Goal: Information Seeking & Learning: Learn about a topic

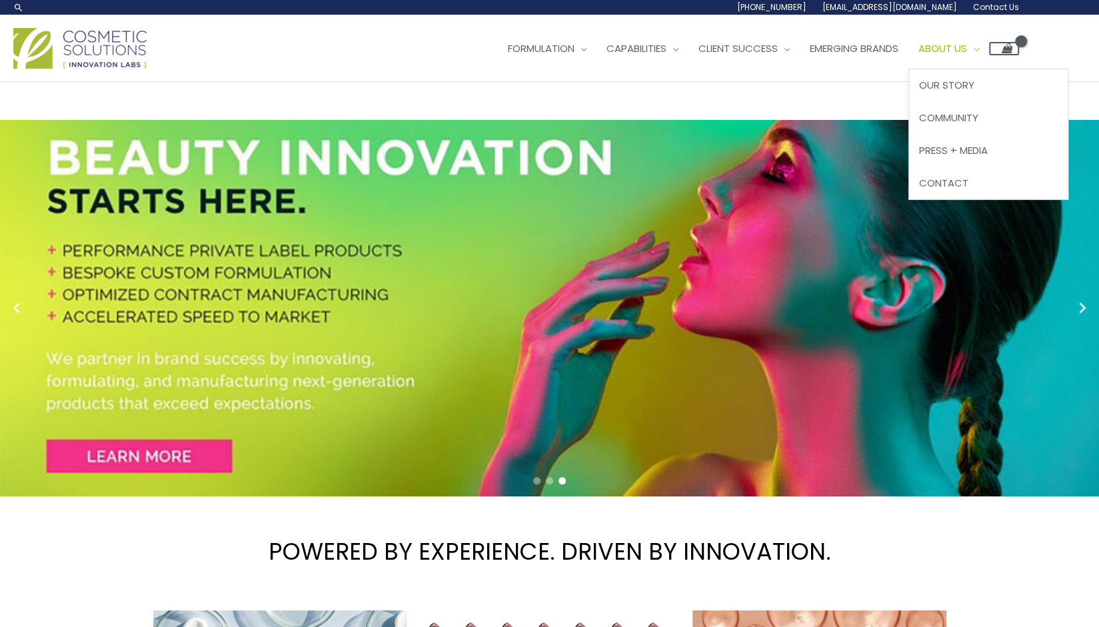
click at [967, 45] on span "About Us" at bounding box center [942, 48] width 49 height 14
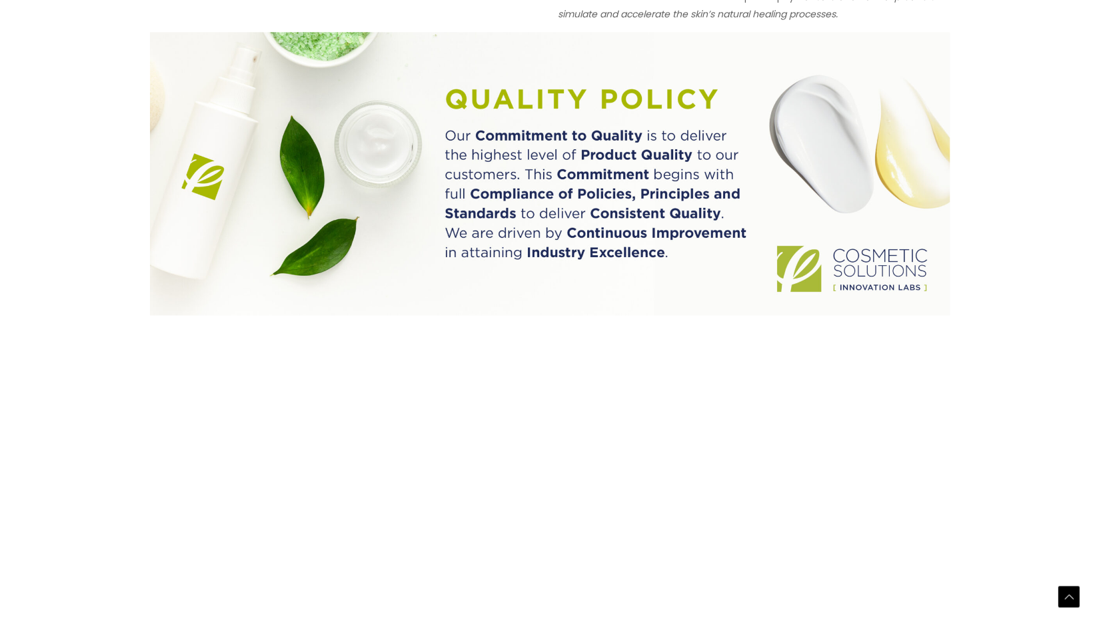
scroll to position [1394, 0]
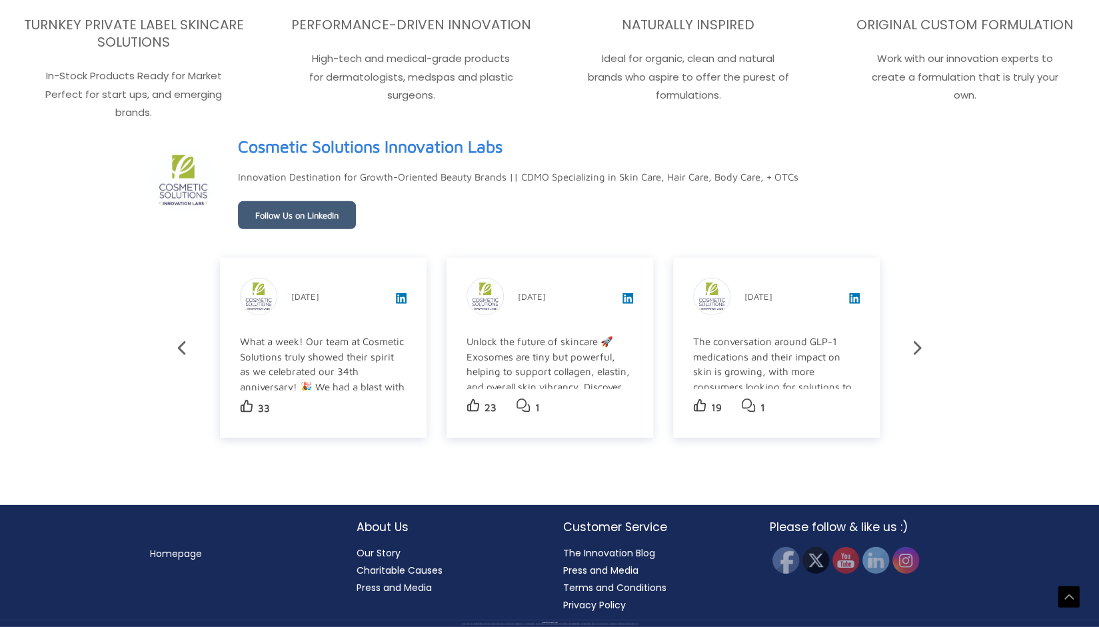
scroll to position [2283, 0]
click at [378, 551] on link "Our Story" at bounding box center [379, 553] width 44 height 13
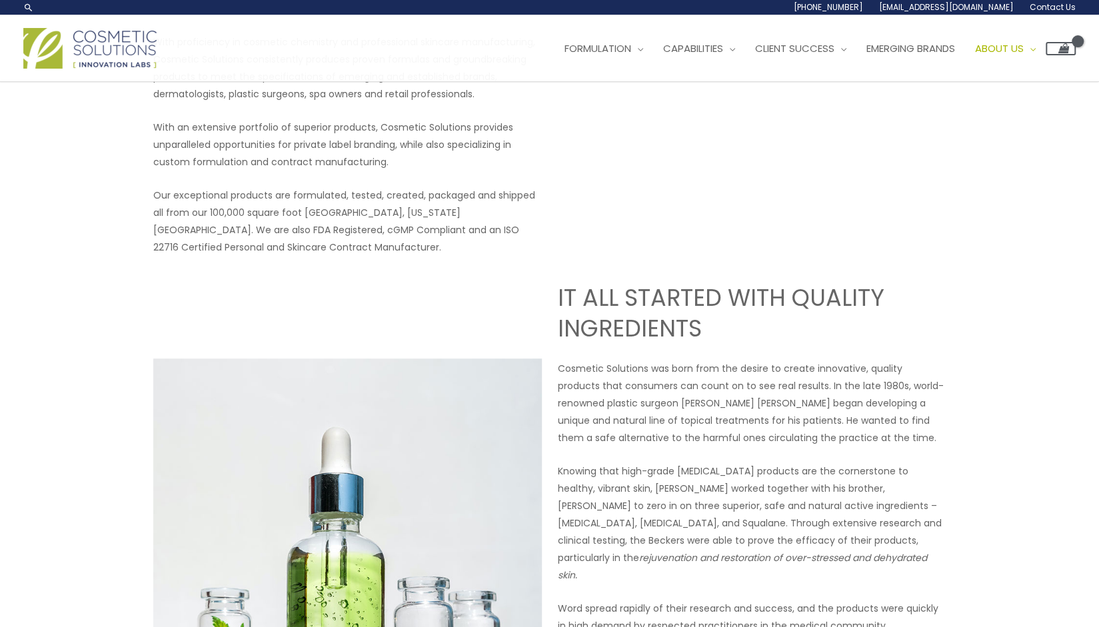
scroll to position [133, 0]
